Goal: Register for event/course

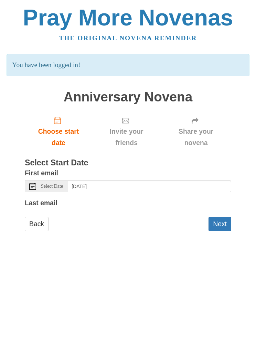
click at [42, 185] on span "Select Date" at bounding box center [52, 186] width 22 height 5
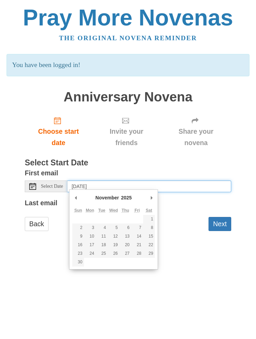
type input "[DATE]"
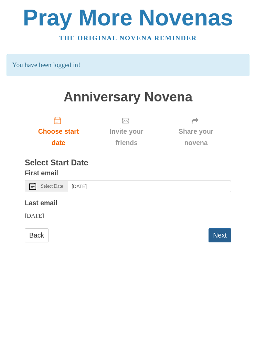
click at [222, 229] on button "Next" at bounding box center [219, 235] width 23 height 14
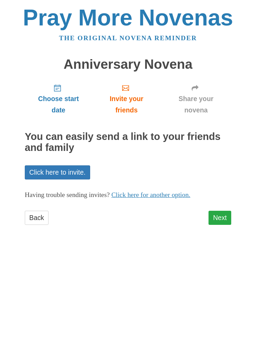
click at [223, 211] on link "Next" at bounding box center [219, 218] width 23 height 14
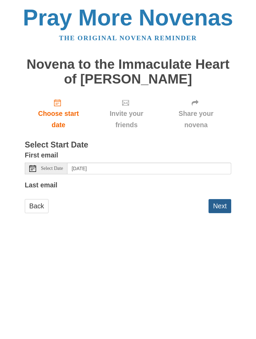
click at [217, 210] on button "Next" at bounding box center [219, 206] width 23 height 14
